Goal: Task Accomplishment & Management: Manage account settings

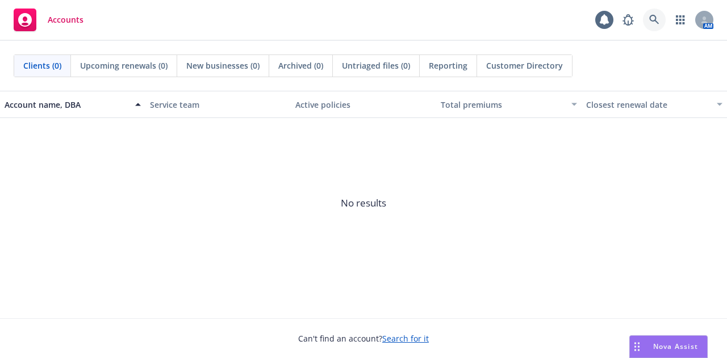
click at [653, 15] on icon at bounding box center [654, 20] width 10 height 10
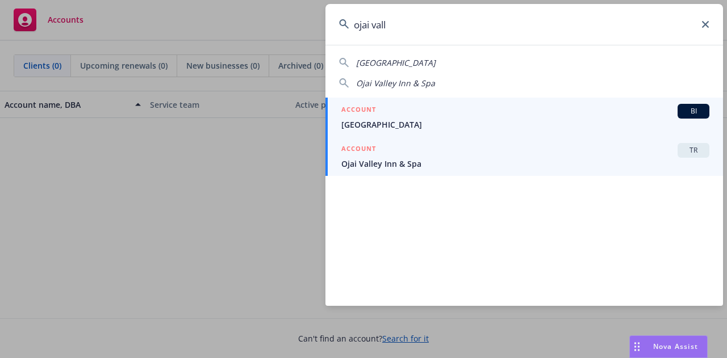
type input "ojai vall"
click at [455, 169] on span "Ojai Valley Inn & Spa" at bounding box center [525, 164] width 368 height 12
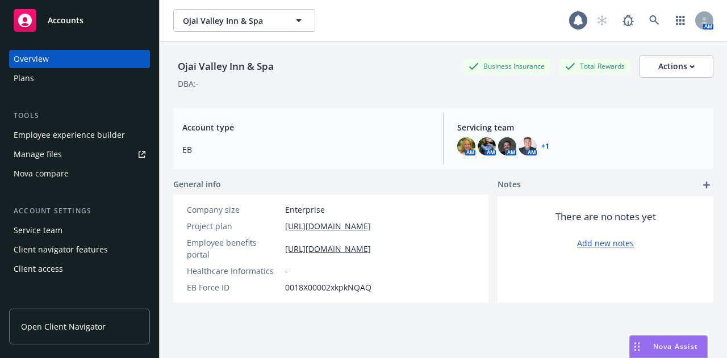
click at [47, 158] on div "Manage files" at bounding box center [38, 154] width 48 height 18
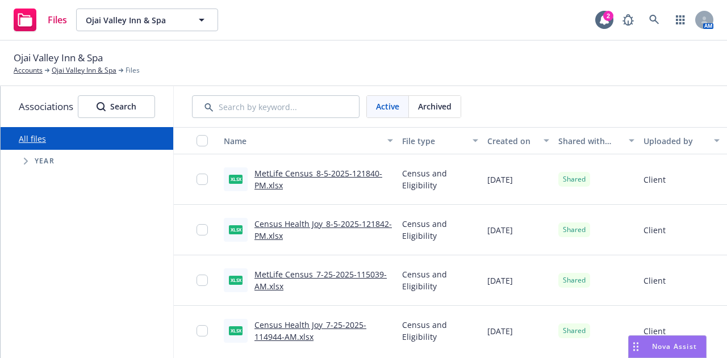
click at [341, 173] on link "MetLife Census_8-5-2025-121840-PM.xlsx" at bounding box center [318, 179] width 128 height 23
